Goal: Task Accomplishment & Management: Complete application form

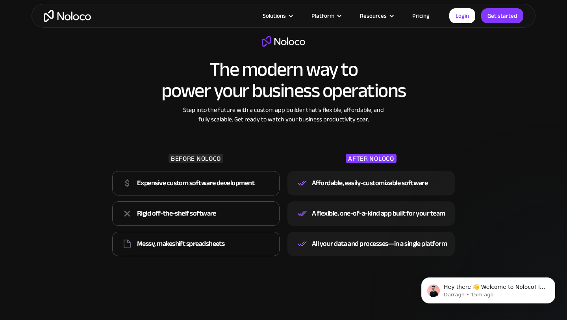
scroll to position [1062, 0]
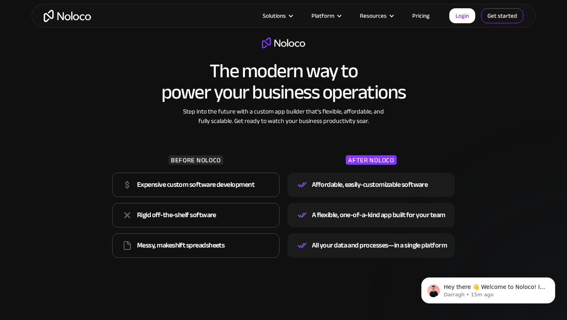
click at [494, 10] on link "Get started" at bounding box center [502, 15] width 42 height 15
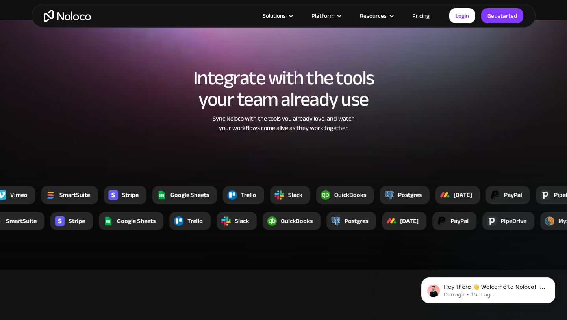
scroll to position [1422, 0]
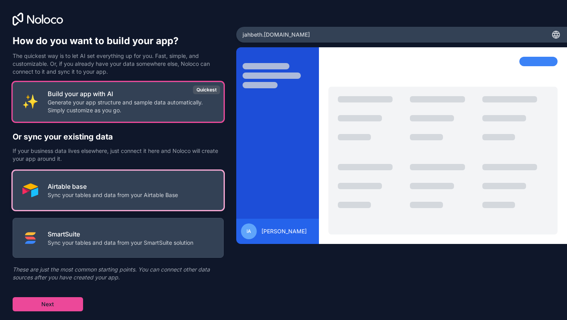
click at [109, 191] on p "Sync your tables and data from your Airtable Base" at bounding box center [113, 195] width 130 height 8
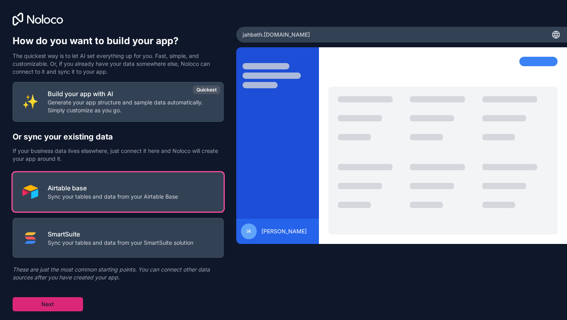
click at [60, 302] on button "Next" at bounding box center [48, 304] width 70 height 14
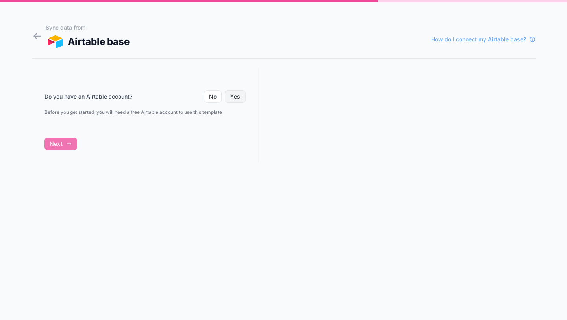
click at [232, 96] on button "Yes" at bounding box center [235, 96] width 20 height 13
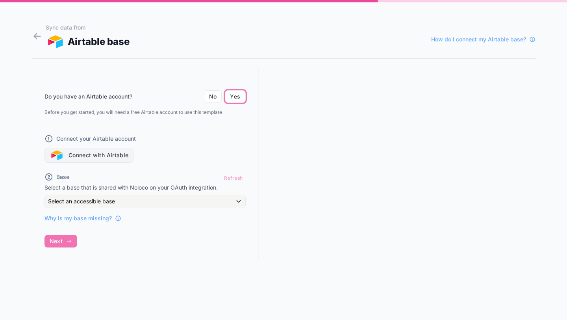
click at [104, 157] on button "Connect with Airtable" at bounding box center [88, 155] width 89 height 15
click at [94, 157] on button "Connect with Airtable" at bounding box center [88, 155] width 89 height 15
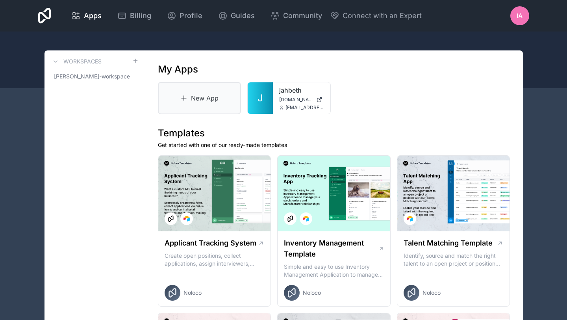
click at [196, 105] on link "New App" at bounding box center [199, 98] width 83 height 32
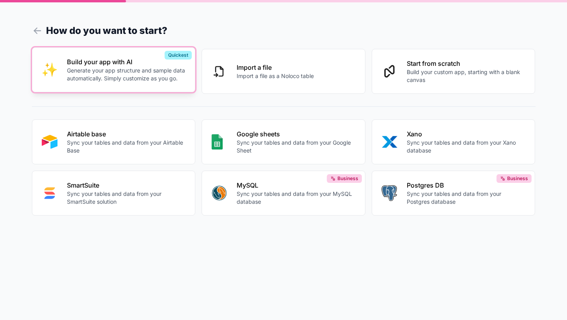
click at [105, 89] on button "Build your app with AI Generate your app structure and sample data automaticall…" at bounding box center [114, 69] width 164 height 45
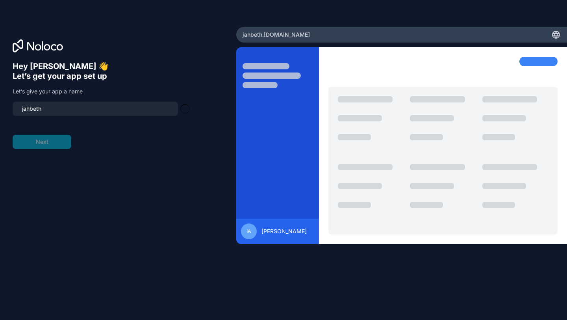
type input "jahbeth-app"
click at [50, 143] on button "Next" at bounding box center [42, 142] width 59 height 14
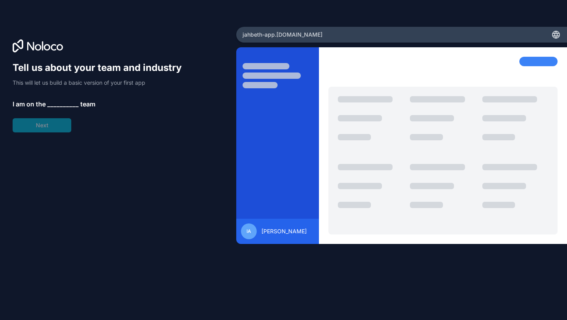
click at [65, 102] on span "__________" at bounding box center [63, 103] width 32 height 9
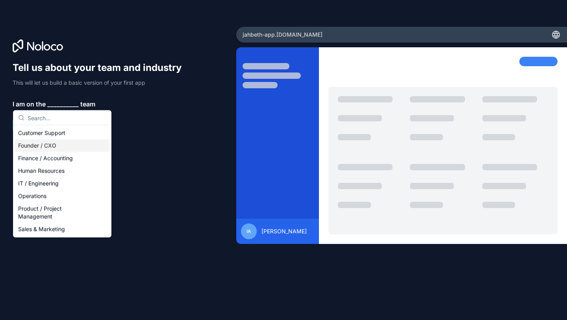
click at [47, 142] on div "Founder / CXO" at bounding box center [62, 145] width 95 height 13
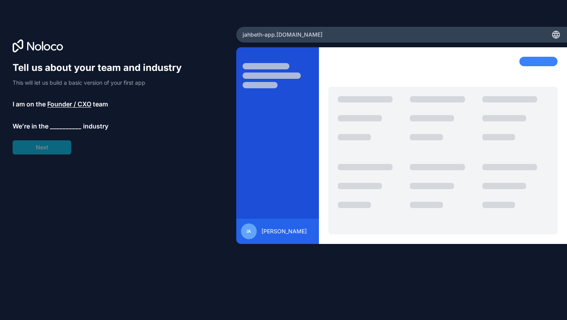
click at [52, 124] on span "__________" at bounding box center [66, 125] width 32 height 9
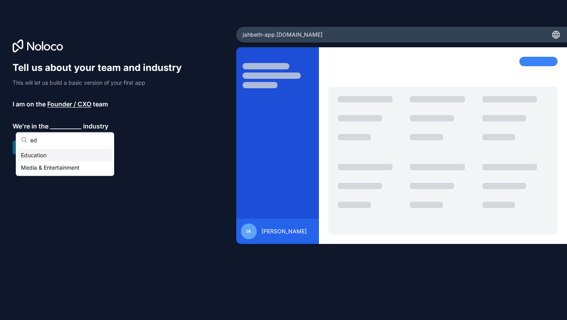
type input "ed"
click at [28, 149] on div "Education" at bounding box center [65, 155] width 95 height 13
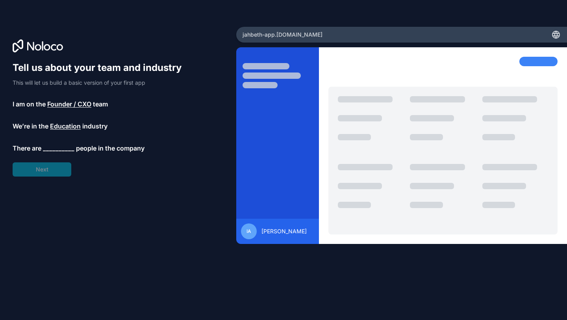
click at [41, 149] on span "There are" at bounding box center [27, 147] width 29 height 9
click at [56, 149] on span "__________" at bounding box center [59, 147] width 32 height 9
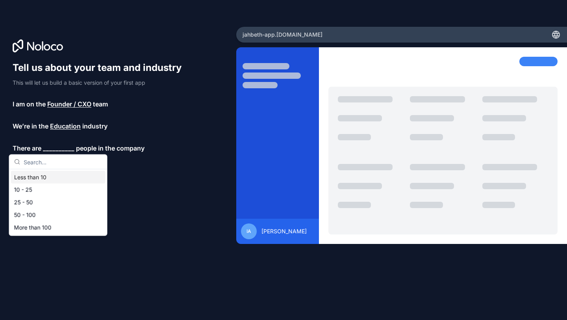
click at [39, 182] on div "Less than 10" at bounding box center [58, 177] width 95 height 13
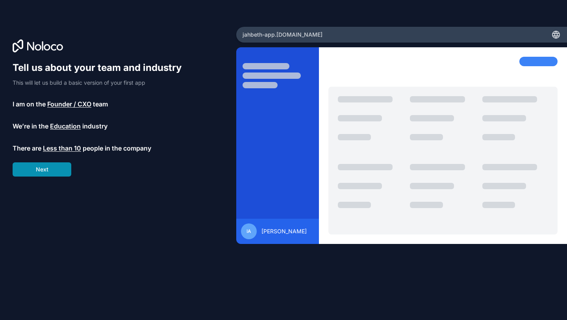
click at [48, 167] on button "Next" at bounding box center [42, 169] width 59 height 14
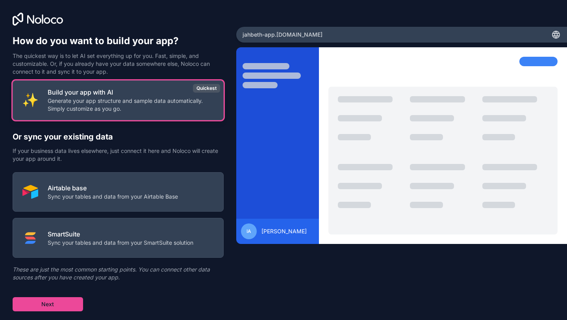
click at [97, 115] on button "Build your app with AI Generate your app structure and sample data automaticall…" at bounding box center [118, 100] width 211 height 40
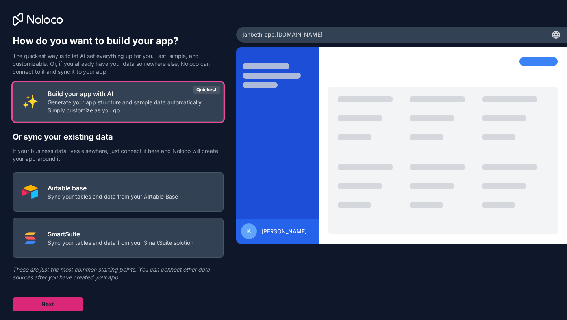
click at [67, 302] on button "Next" at bounding box center [48, 304] width 70 height 14
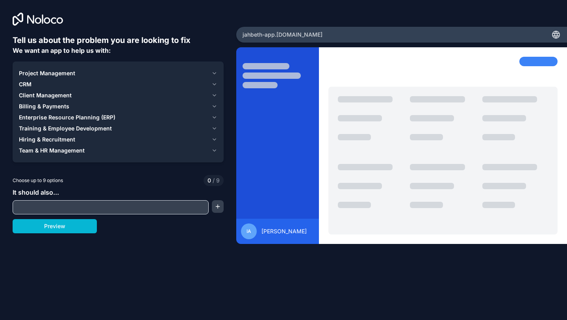
click at [52, 206] on input "text" at bounding box center [111, 207] width 192 height 11
click at [215, 82] on icon "button" at bounding box center [214, 84] width 6 height 6
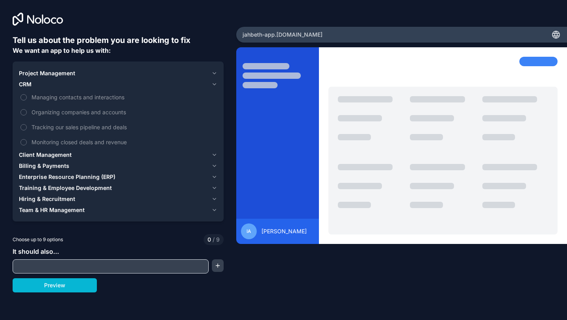
click at [215, 82] on icon "button" at bounding box center [214, 84] width 6 height 6
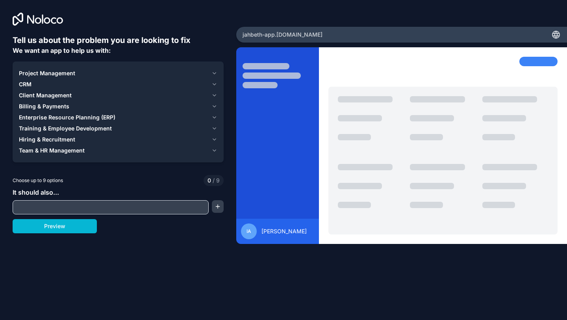
drag, startPoint x: 139, startPoint y: 71, endPoint x: 95, endPoint y: 197, distance: 133.5
click at [96, 198] on div "Tell us about the problem you are looking to fix We want an app to help us with…" at bounding box center [118, 144] width 211 height 219
click at [209, 71] on button "Project Management" at bounding box center [118, 73] width 198 height 11
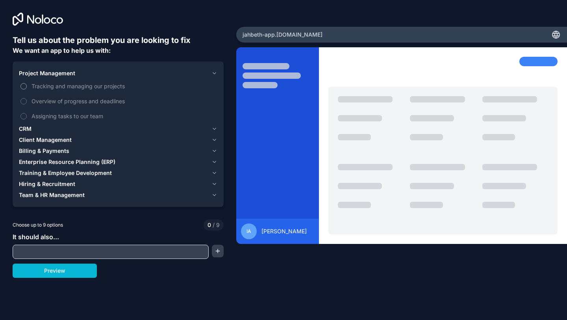
click at [110, 90] on label "Tracking and managing our projects" at bounding box center [118, 86] width 198 height 15
click at [27, 89] on button "Tracking and managing our projects" at bounding box center [23, 86] width 6 height 6
click at [110, 89] on span "Tracking and managing our projects" at bounding box center [124, 86] width 184 height 8
click at [27, 89] on button "Tracking and managing our projects" at bounding box center [23, 86] width 6 height 6
click at [76, 72] on div "Project Management" at bounding box center [113, 73] width 189 height 8
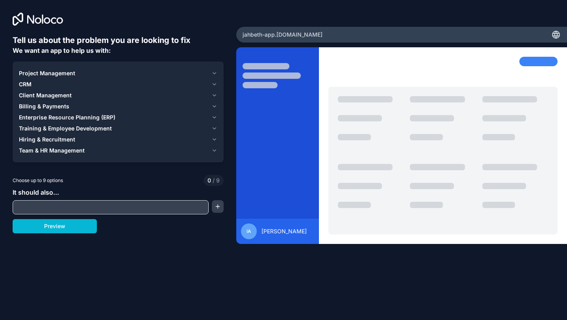
click at [54, 210] on input "text" at bounding box center [111, 207] width 192 height 11
click at [74, 116] on span "Enterprise Resource Planning (ERP)" at bounding box center [67, 117] width 96 height 8
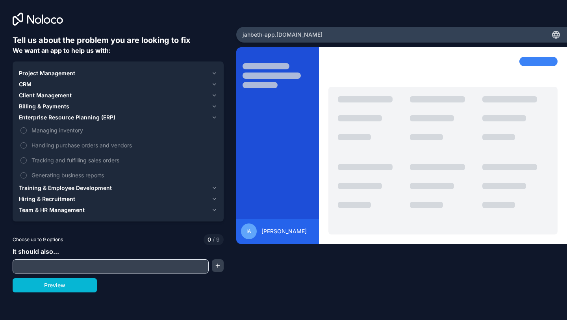
click at [39, 118] on span "Enterprise Resource Planning (ERP)" at bounding box center [67, 117] width 96 height 8
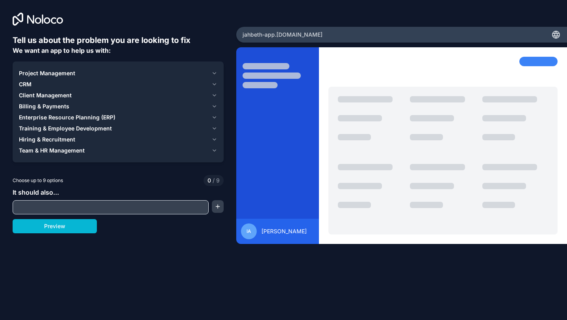
click at [37, 108] on span "Billing & Payments" at bounding box center [44, 106] width 50 height 8
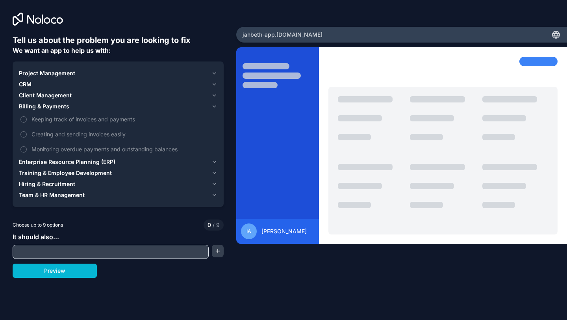
click at [37, 108] on span "Billing & Payments" at bounding box center [44, 106] width 50 height 8
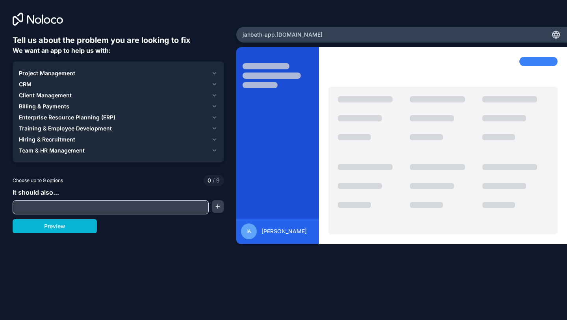
click at [30, 97] on span "Client Management" at bounding box center [45, 95] width 53 height 8
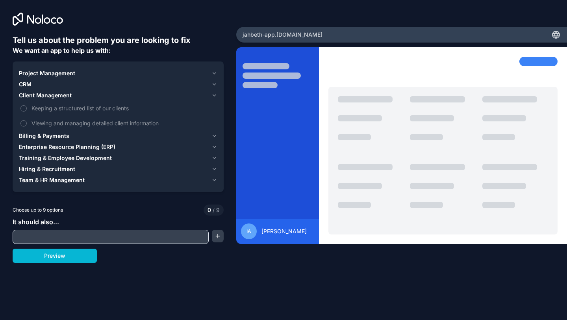
click at [30, 97] on span "Client Management" at bounding box center [45, 95] width 53 height 8
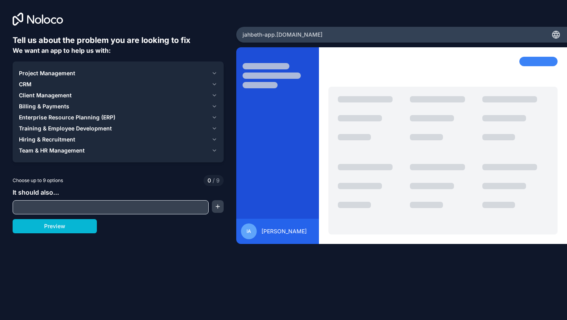
click at [30, 85] on span "CRM" at bounding box center [25, 84] width 13 height 8
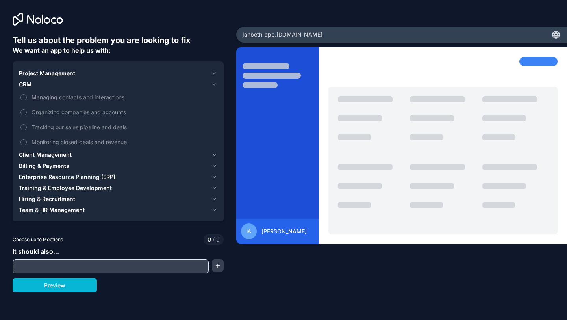
click at [30, 85] on span "CRM" at bounding box center [25, 84] width 13 height 8
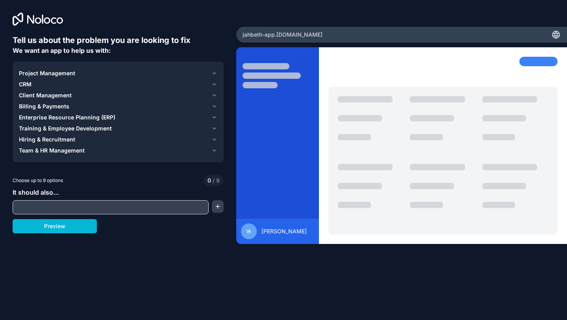
click at [60, 70] on span "Project Management" at bounding box center [47, 73] width 56 height 8
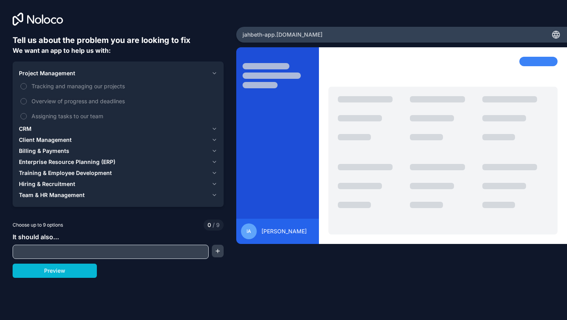
click at [48, 73] on span "Project Management" at bounding box center [47, 73] width 56 height 8
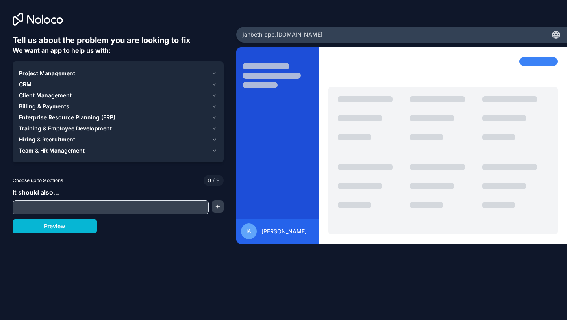
click at [61, 151] on span "Team & HR Management" at bounding box center [52, 150] width 66 height 8
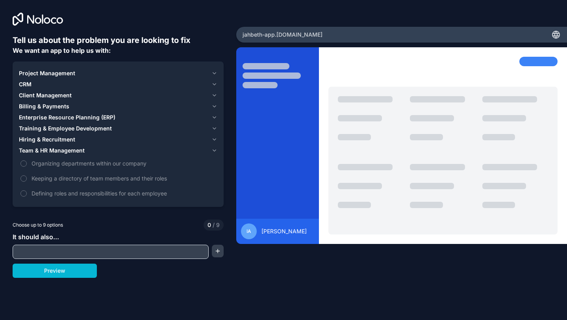
click at [61, 151] on span "Team & HR Management" at bounding box center [52, 150] width 66 height 8
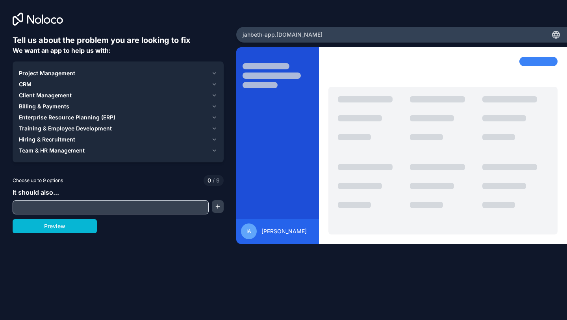
click at [52, 143] on button "Hiring & Recruitment" at bounding box center [118, 139] width 198 height 11
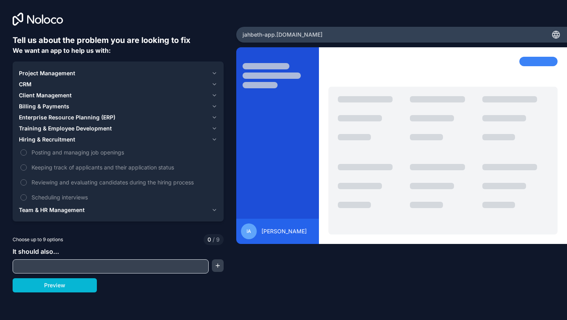
click at [52, 143] on button "Hiring & Recruitment" at bounding box center [118, 139] width 198 height 11
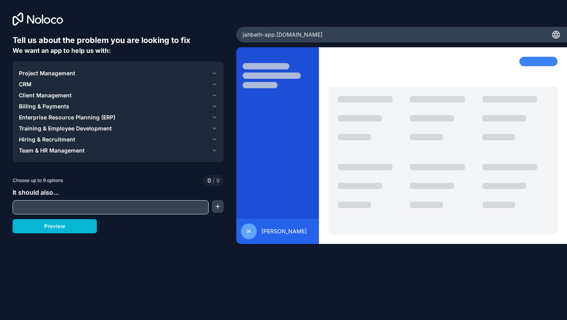
click at [52, 132] on span "Training & Employee Development" at bounding box center [65, 128] width 93 height 8
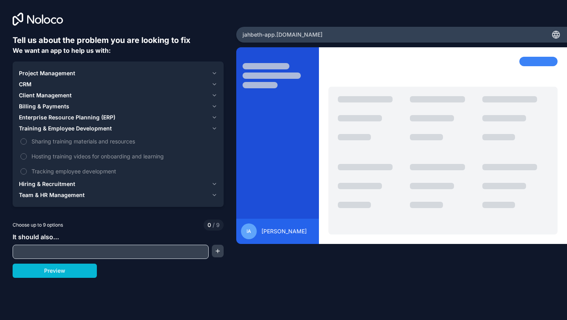
click at [52, 132] on span "Training & Employee Development" at bounding box center [65, 128] width 93 height 8
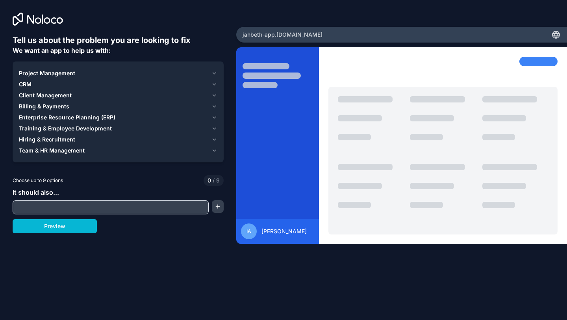
click at [50, 112] on button "Enterprise Resource Planning (ERP)" at bounding box center [118, 117] width 198 height 11
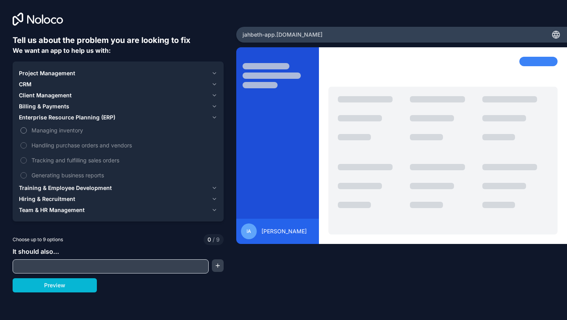
click at [68, 134] on span "Managing inventory" at bounding box center [124, 130] width 184 height 8
click at [27, 133] on button "Managing inventory" at bounding box center [23, 130] width 6 height 6
click at [65, 128] on span "Managing inventory" at bounding box center [124, 130] width 184 height 8
click at [27, 128] on button "Managing inventory" at bounding box center [23, 130] width 6 height 6
click at [56, 120] on span "Enterprise Resource Planning (ERP)" at bounding box center [67, 117] width 96 height 8
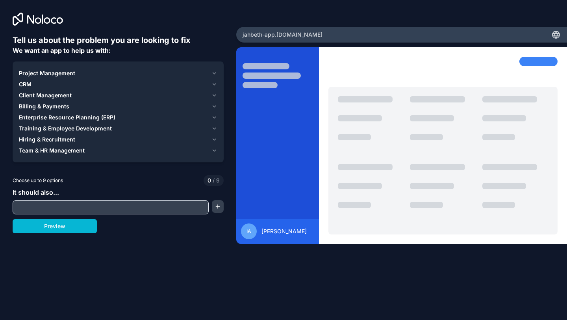
click at [51, 108] on span "Billing & Payments" at bounding box center [44, 106] width 50 height 8
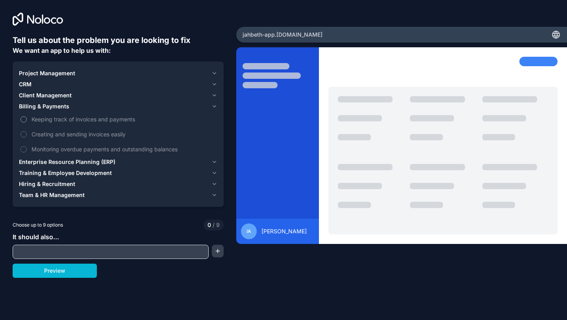
click at [60, 122] on span "Keeping track of invoices and payments" at bounding box center [124, 119] width 184 height 8
click at [27, 122] on button "Keeping track of invoices and payments" at bounding box center [23, 119] width 6 height 6
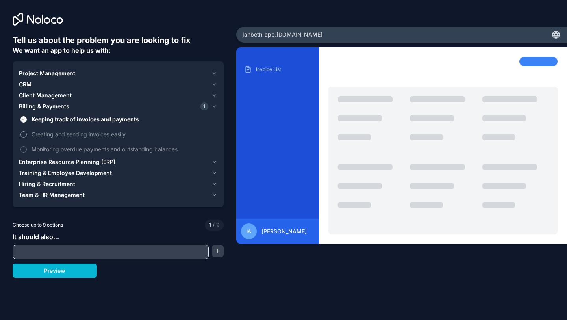
click at [56, 136] on span "Creating and sending invoices easily" at bounding box center [124, 134] width 184 height 8
click at [27, 136] on button "Creating and sending invoices easily" at bounding box center [23, 134] width 6 height 6
click at [56, 145] on span "Monitoring overdue payments and outstanding balances" at bounding box center [124, 149] width 184 height 8
click at [27, 146] on button "Monitoring overdue payments and outstanding balances" at bounding box center [23, 149] width 6 height 6
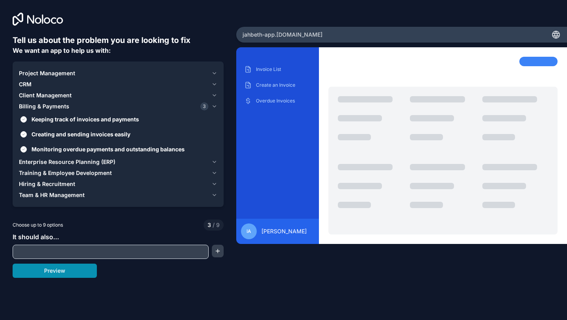
click at [48, 274] on button "Preview" at bounding box center [55, 270] width 84 height 14
